Goal: Information Seeking & Learning: Learn about a topic

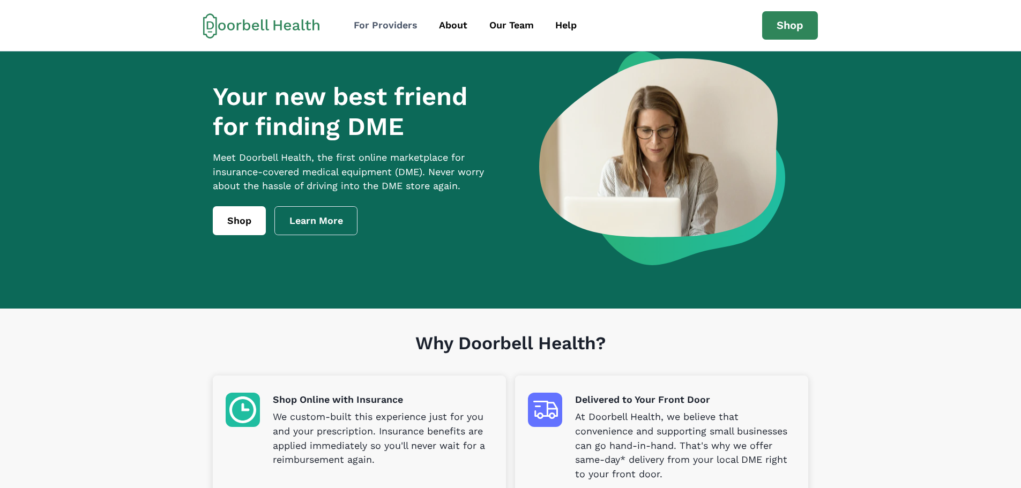
click at [401, 27] on div "For Providers" at bounding box center [386, 25] width 64 height 14
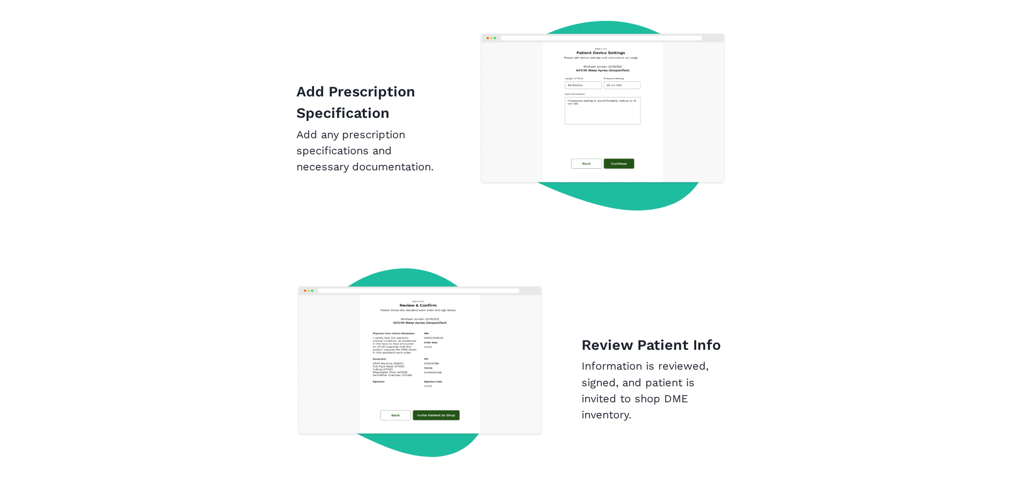
scroll to position [1705, 0]
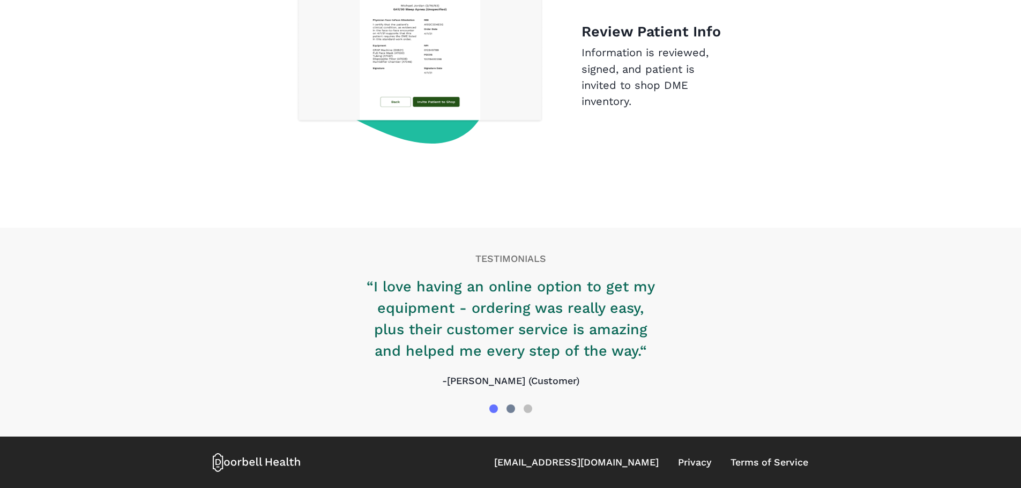
click at [508, 413] on div at bounding box center [510, 408] width 17 height 17
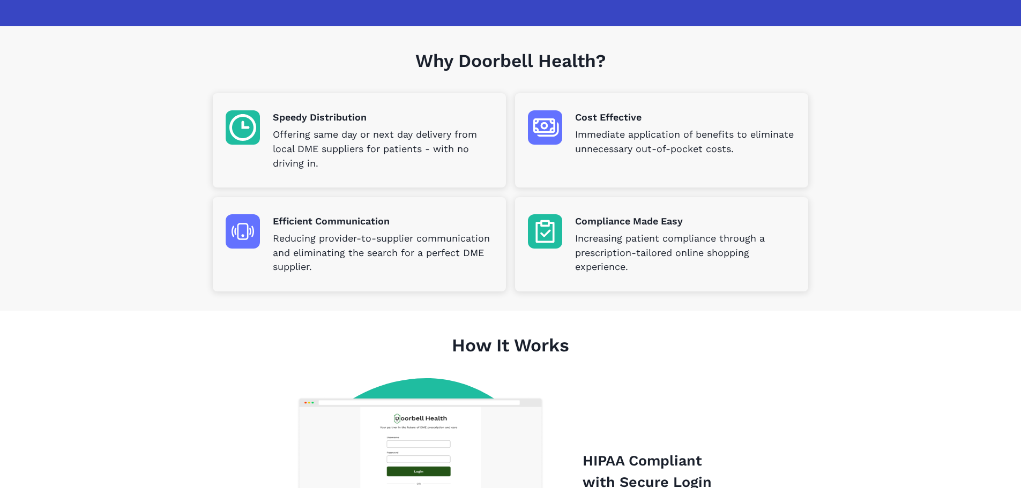
scroll to position [0, 0]
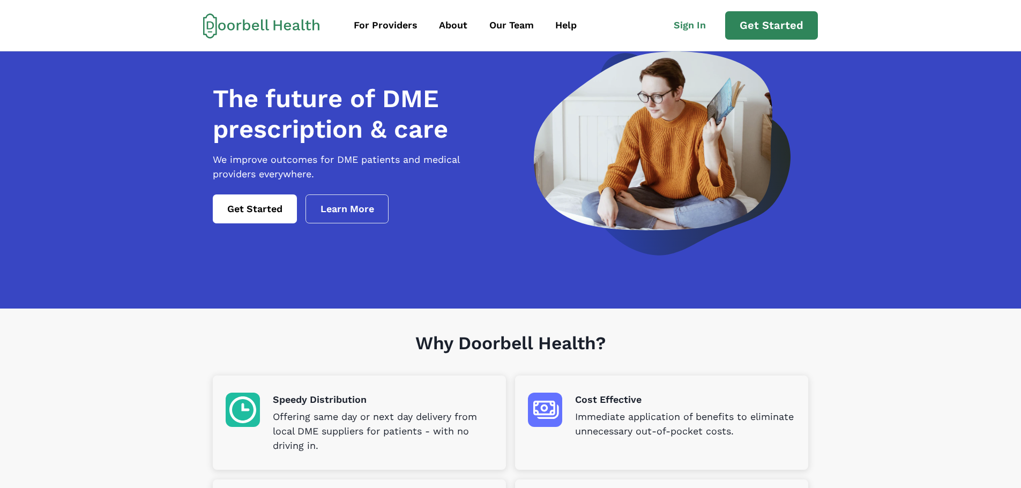
click at [223, 23] on icon at bounding box center [222, 27] width 8 height 8
